Goal: Information Seeking & Learning: Learn about a topic

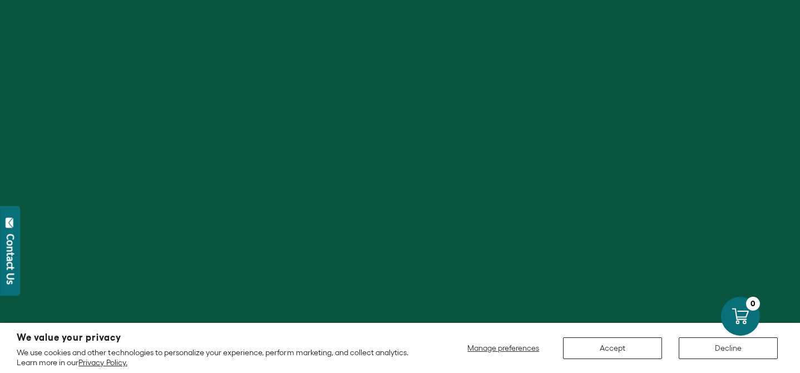
click at [626, 355] on button "Accept" at bounding box center [612, 348] width 99 height 22
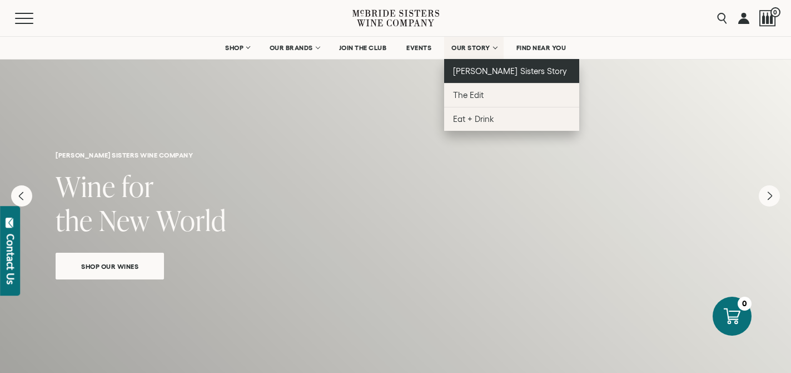
click at [480, 69] on span "[PERSON_NAME] Sisters Story" at bounding box center [510, 70] width 114 height 9
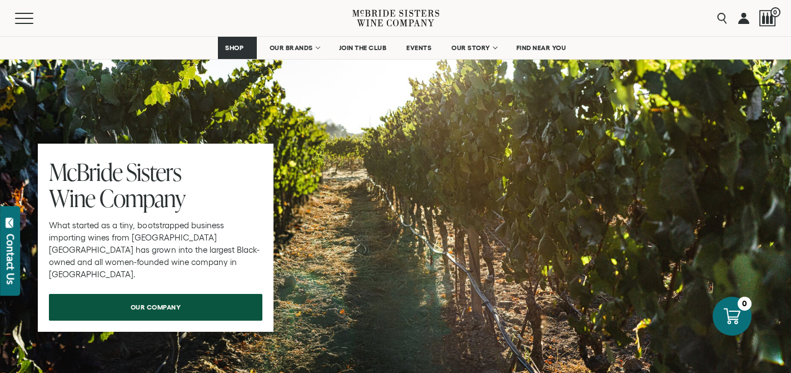
scroll to position [3445, 0]
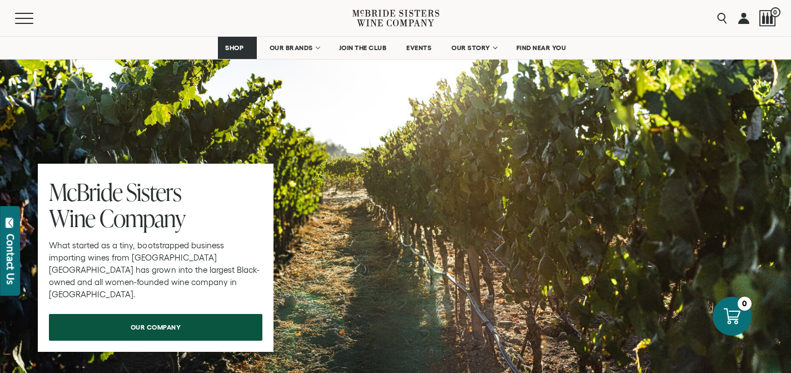
click at [231, 314] on link "our company" at bounding box center [156, 327] width 214 height 27
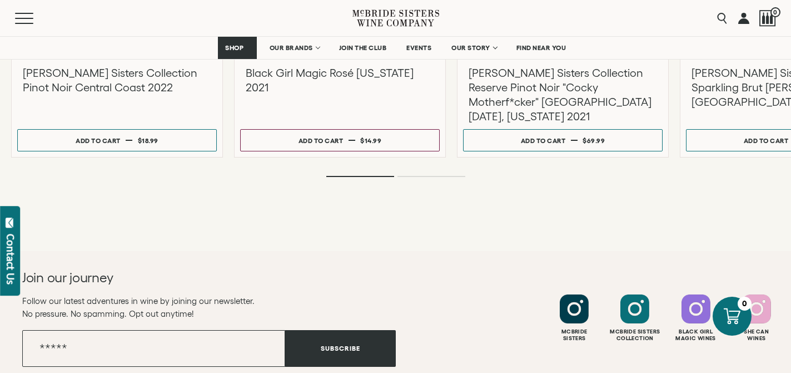
scroll to position [1760, 0]
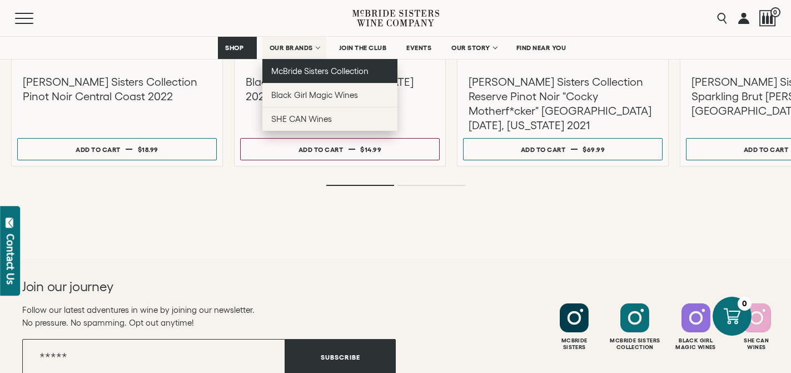
click at [306, 77] on link "McBride Sisters Collection" at bounding box center [329, 71] width 135 height 24
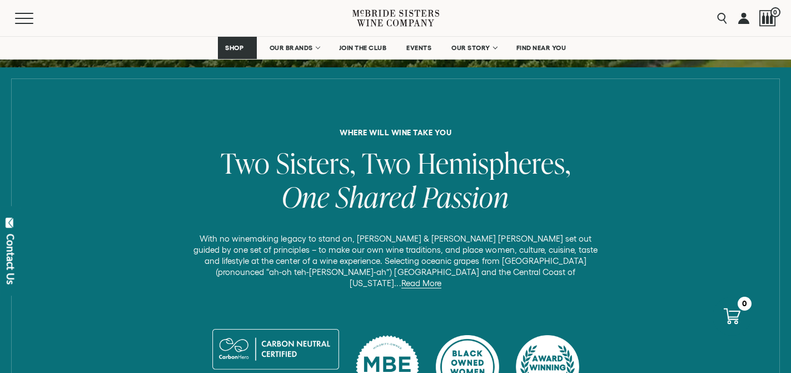
scroll to position [601, 0]
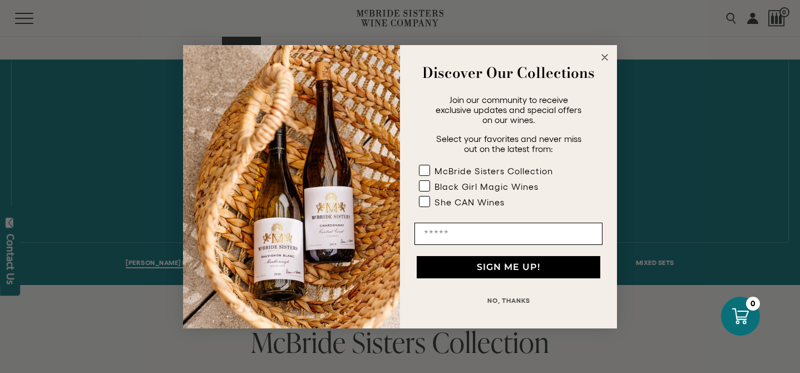
click at [603, 57] on circle "Close dialog" at bounding box center [604, 57] width 13 height 13
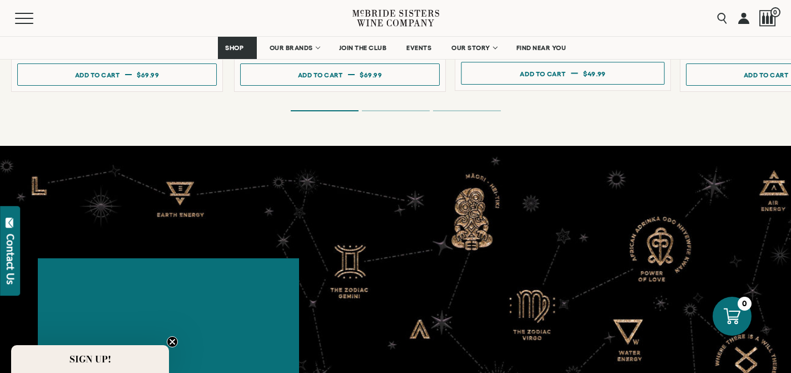
scroll to position [2271, 0]
